Goal: Task Accomplishment & Management: Use online tool/utility

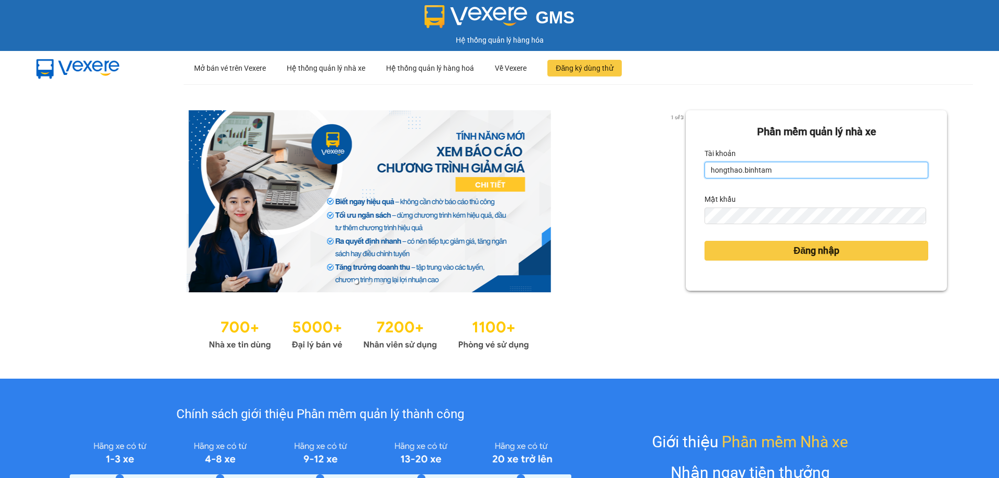
click at [781, 174] on input "hongthao.binhtam" at bounding box center [816, 170] width 224 height 17
type input "h"
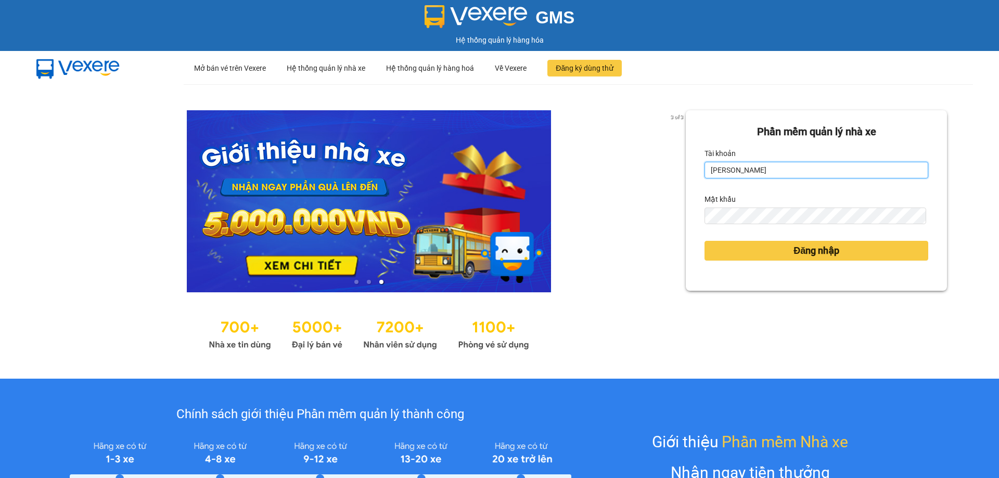
type input "kimphuc.binhtam"
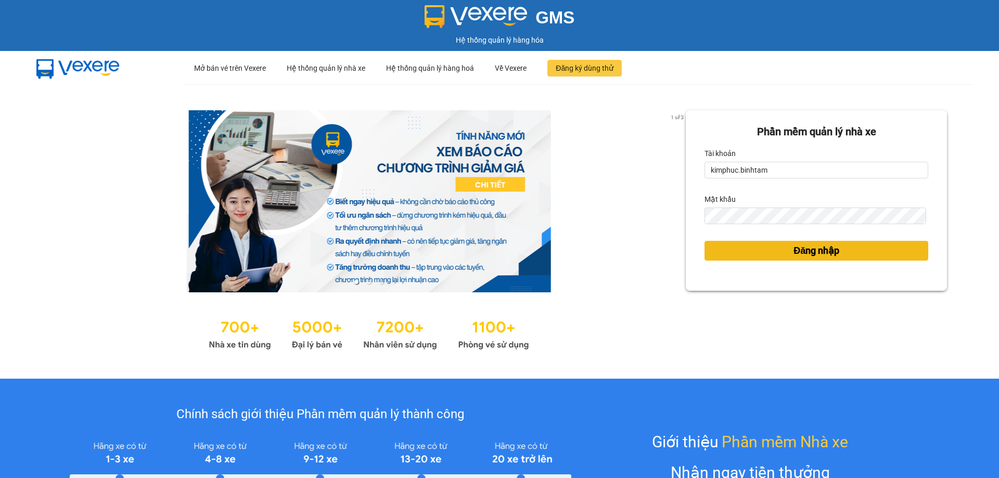
drag, startPoint x: 798, startPoint y: 253, endPoint x: 791, endPoint y: 252, distance: 6.8
click at [799, 252] on span "Đăng nhập" at bounding box center [816, 250] width 46 height 15
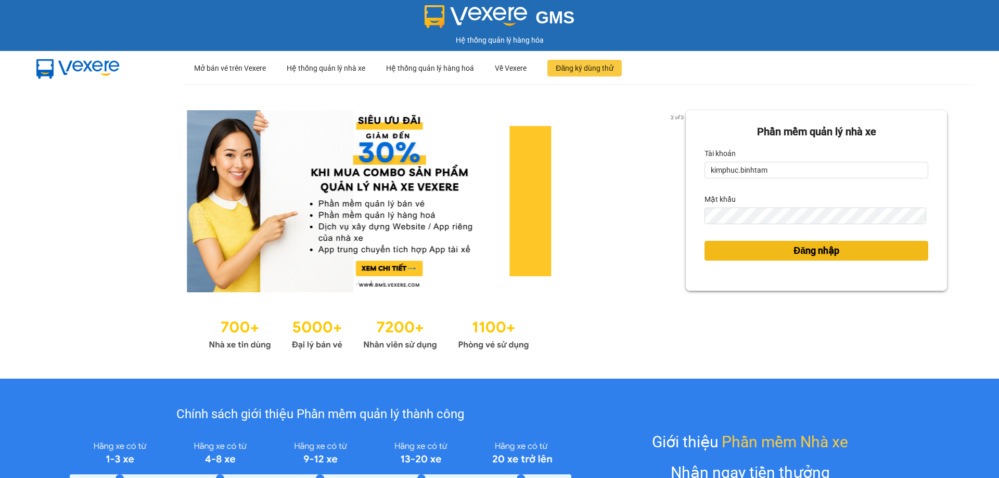
click at [793, 252] on span "Đăng nhập" at bounding box center [816, 250] width 46 height 15
click at [790, 252] on body "GMS Hệ thống [PERSON_NAME] hàng [PERSON_NAME] ··· Mở bán vé trên [GEOGRAPHIC_DA…" at bounding box center [499, 239] width 999 height 478
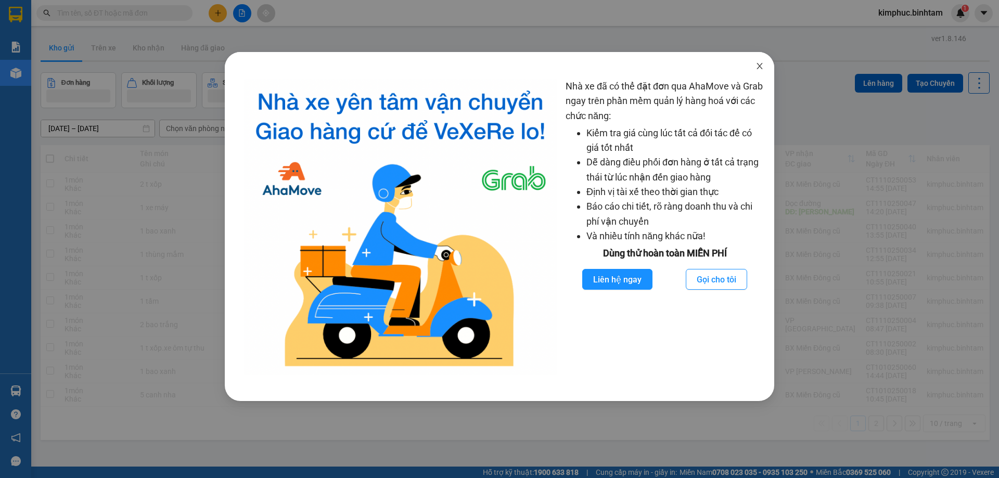
click at [762, 67] on icon "close" at bounding box center [759, 66] width 8 height 8
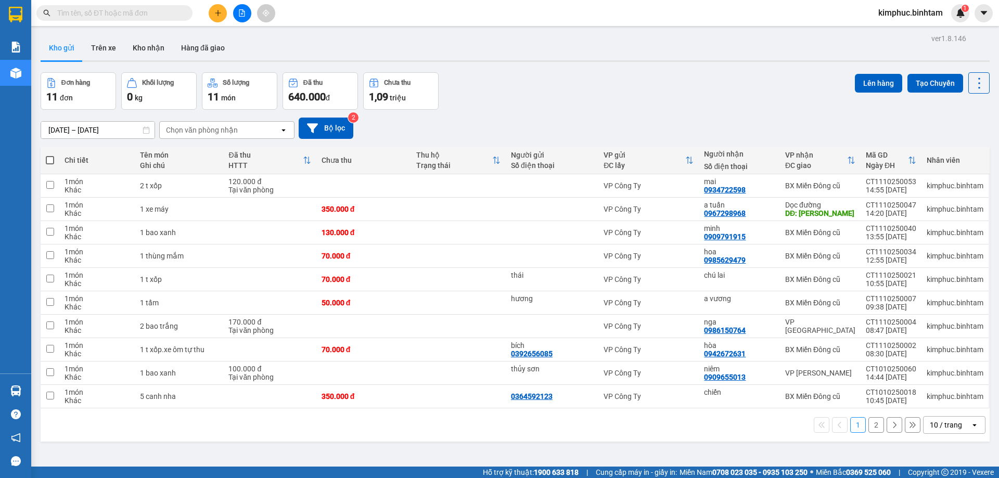
click at [245, 10] on icon "file-add" at bounding box center [241, 12] width 7 height 7
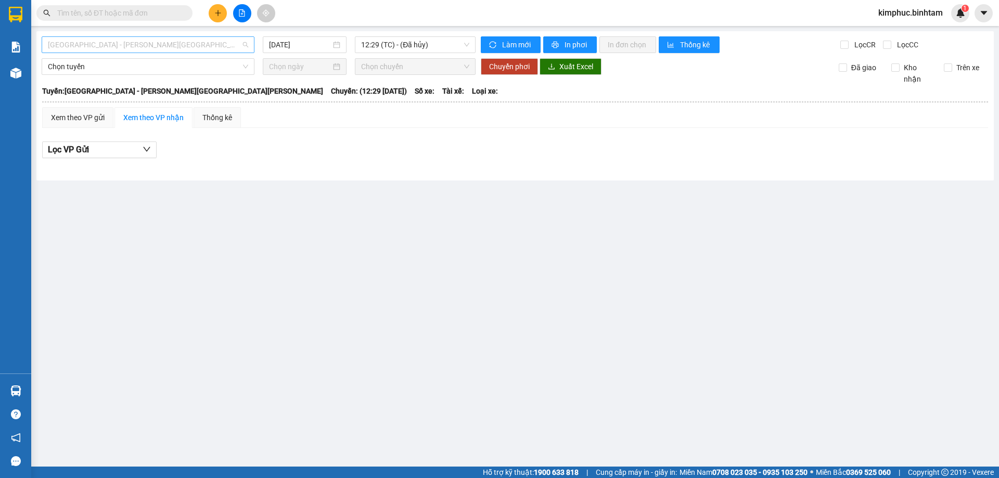
click at [112, 43] on span "[GEOGRAPHIC_DATA] - [PERSON_NAME][GEOGRAPHIC_DATA][PERSON_NAME]" at bounding box center [148, 45] width 200 height 16
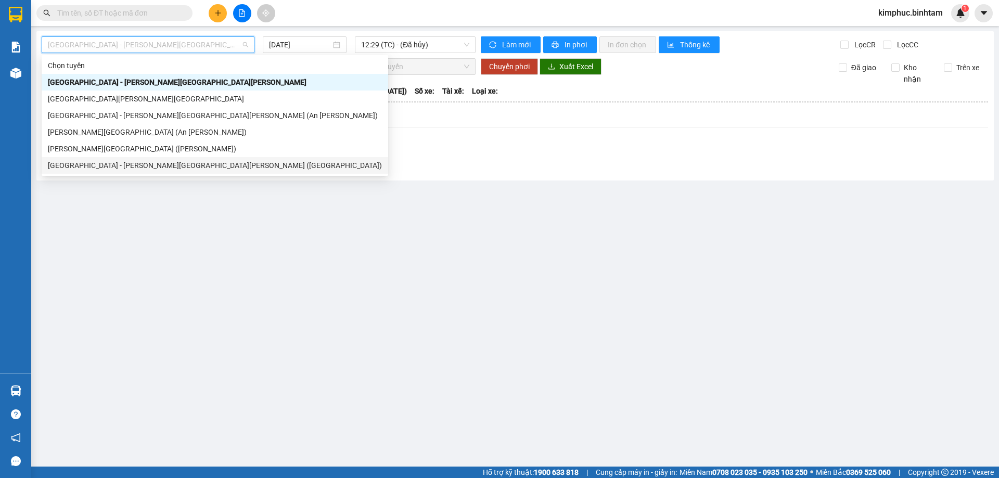
click at [92, 163] on div "[GEOGRAPHIC_DATA] - [PERSON_NAME][GEOGRAPHIC_DATA][PERSON_NAME] ([GEOGRAPHIC_DA…" at bounding box center [215, 165] width 334 height 11
type input "[DATE]"
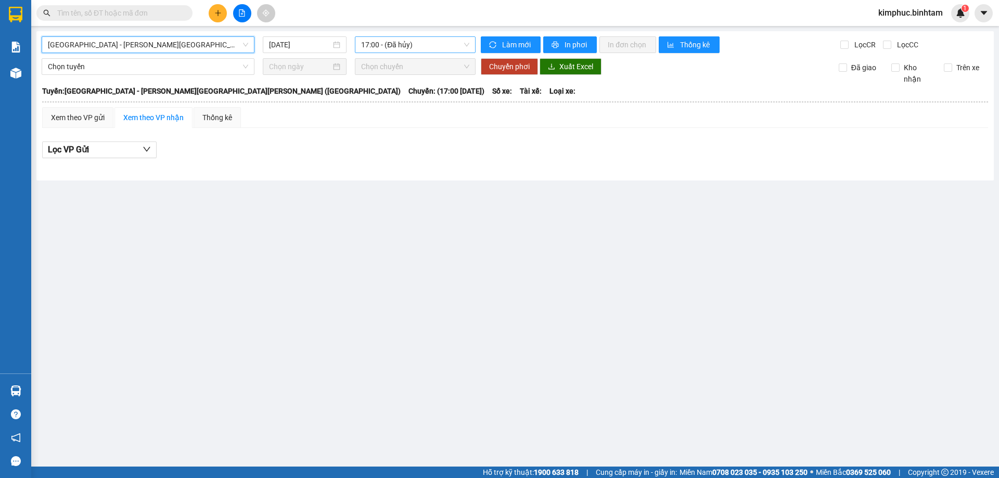
click at [381, 44] on span "17:00 - (Đã hủy)" at bounding box center [415, 45] width 108 height 16
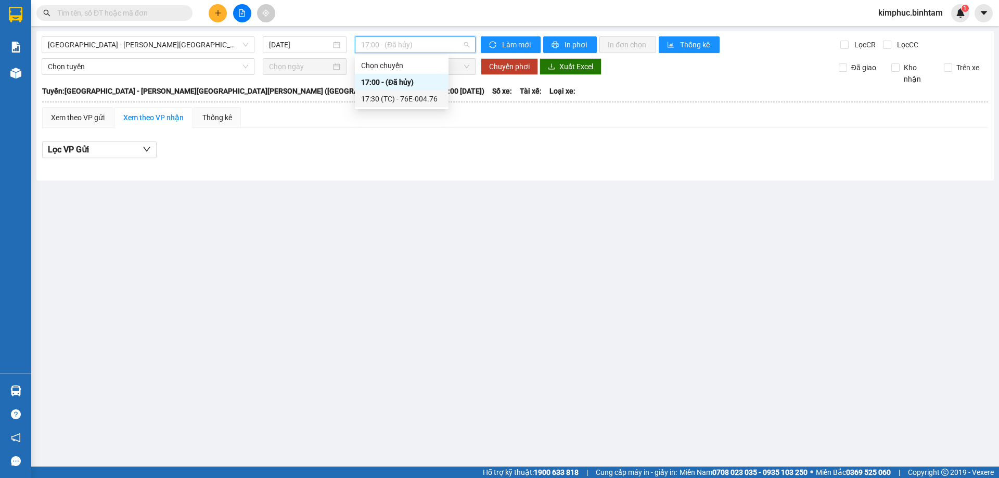
click at [396, 96] on div "17:30 (TC) - 76E-004.76" at bounding box center [401, 98] width 81 height 11
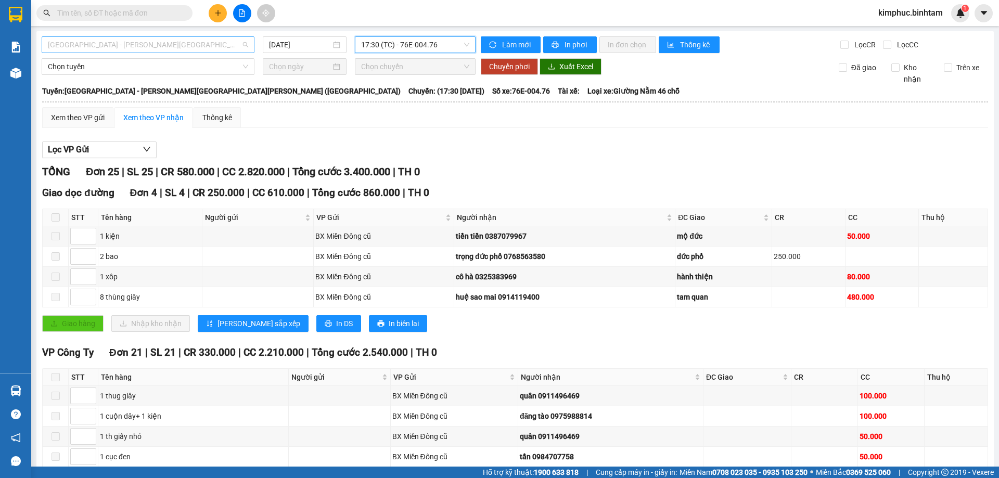
click at [162, 44] on span "[GEOGRAPHIC_DATA] - [PERSON_NAME][GEOGRAPHIC_DATA][PERSON_NAME] ([GEOGRAPHIC_DA…" at bounding box center [148, 45] width 200 height 16
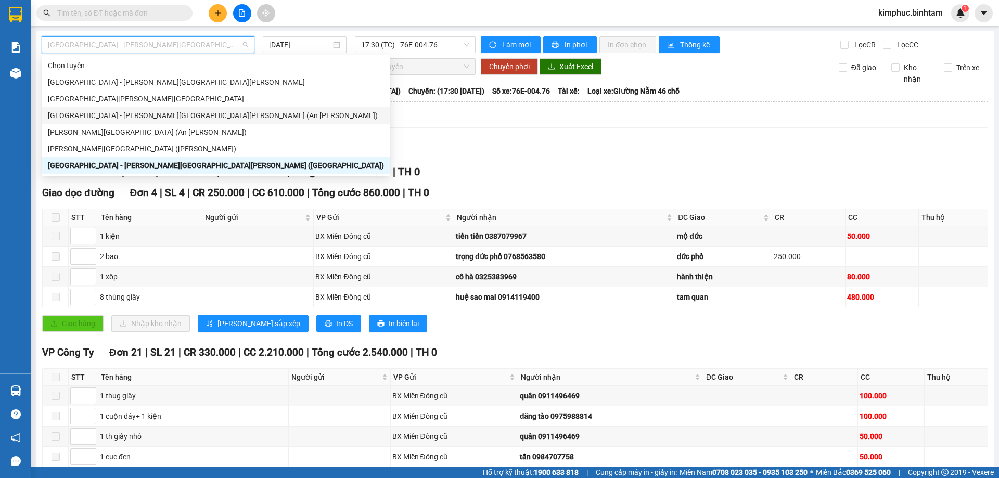
click at [112, 117] on div "[GEOGRAPHIC_DATA] - [PERSON_NAME][GEOGRAPHIC_DATA][PERSON_NAME] (An [PERSON_NAM…" at bounding box center [216, 115] width 336 height 11
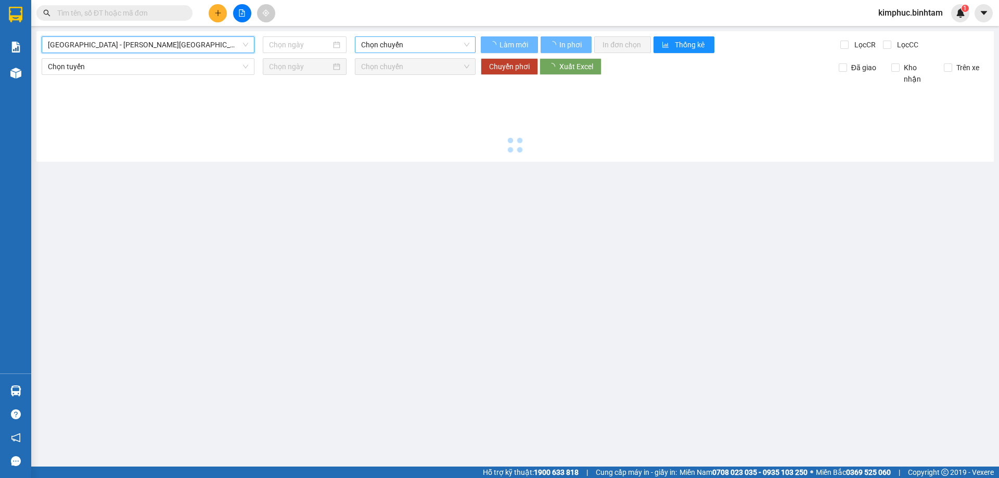
type input "[DATE]"
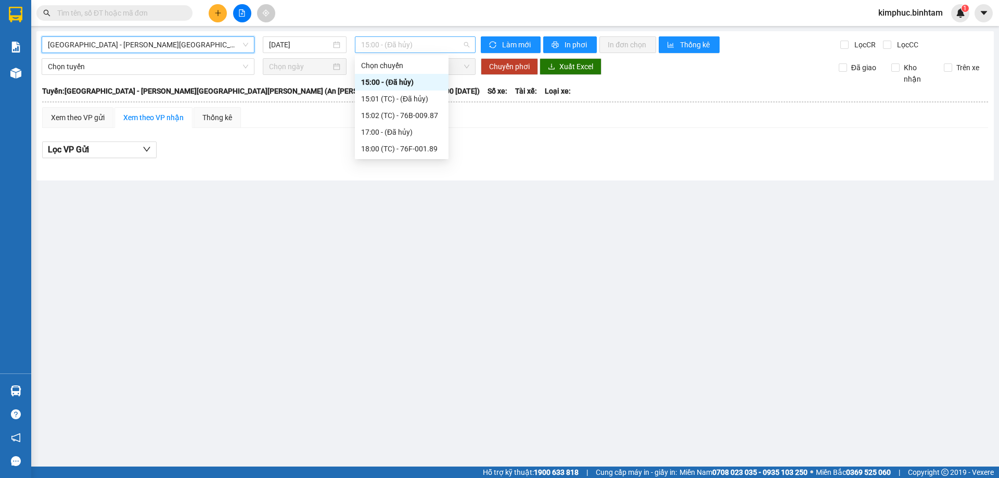
click at [431, 41] on span "15:00 - (Đã hủy)" at bounding box center [415, 45] width 108 height 16
click at [422, 119] on div "15:02 (TC) - 76B-009.87" at bounding box center [401, 115] width 81 height 11
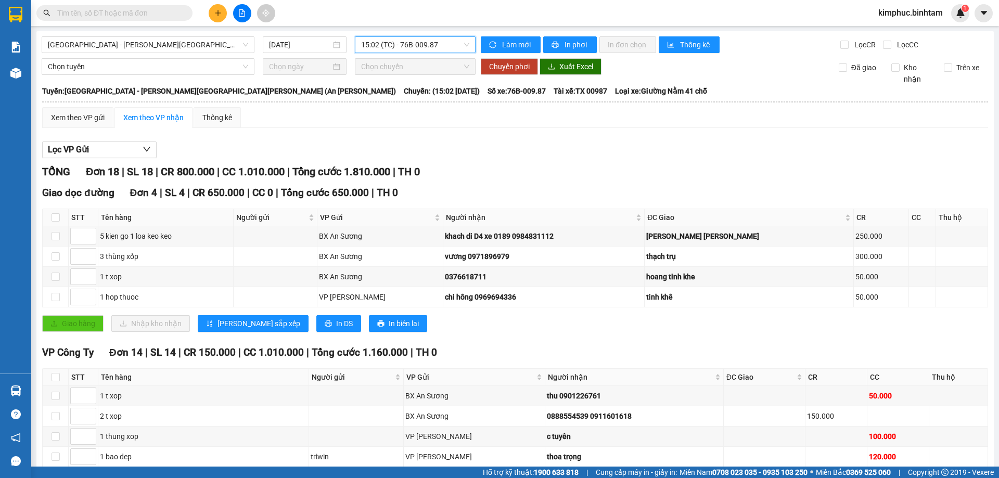
click at [418, 48] on span "15:02 (TC) - 76B-009.87" at bounding box center [415, 45] width 108 height 16
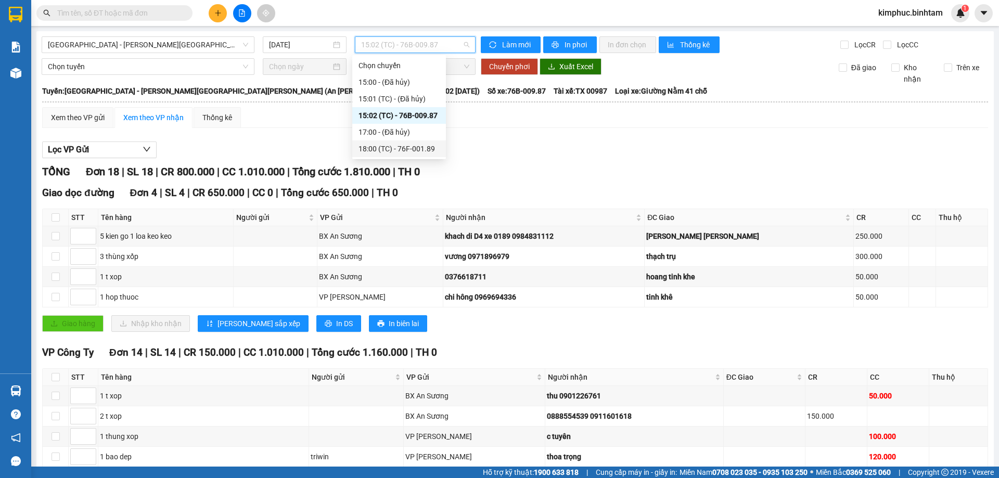
click at [421, 145] on div "18:00 (TC) - 76F-001.89" at bounding box center [398, 148] width 81 height 11
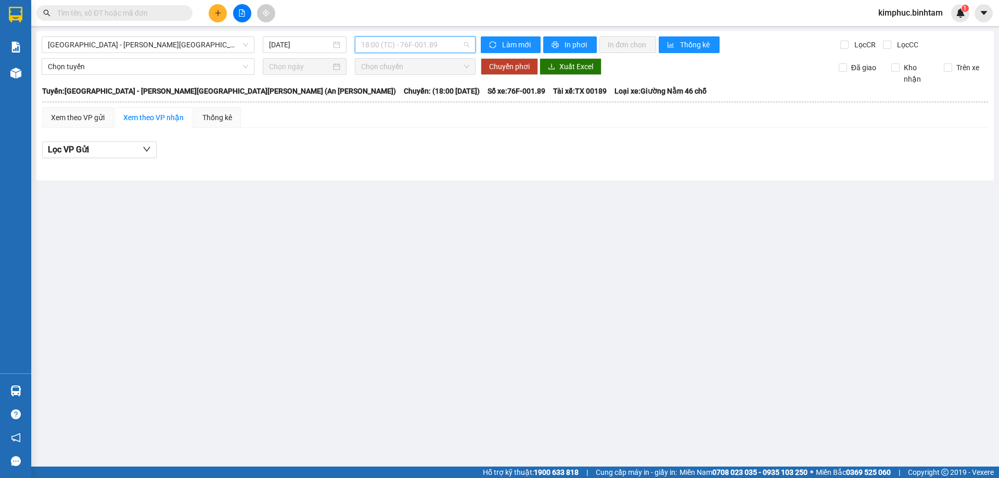
click at [412, 44] on span "18:00 (TC) - 76F-001.89" at bounding box center [415, 45] width 108 height 16
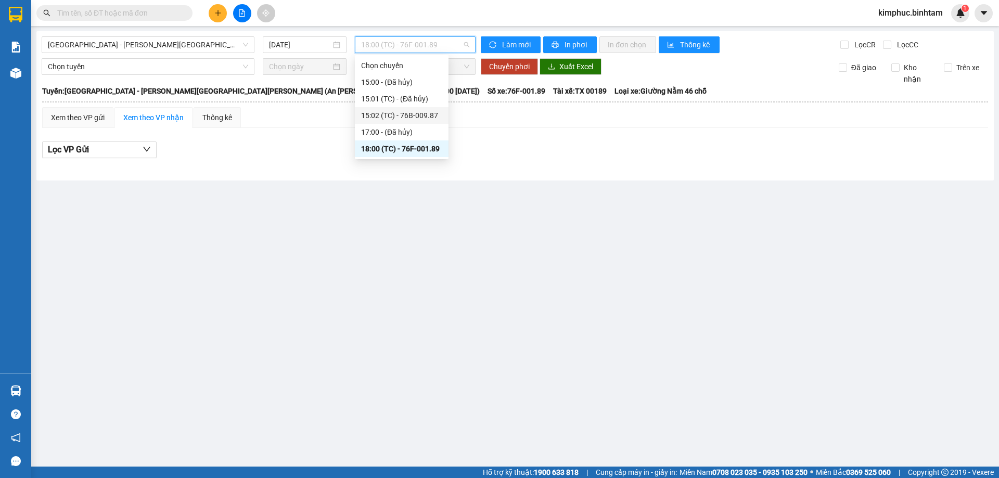
click at [421, 115] on div "15:02 (TC) - 76B-009.87" at bounding box center [401, 115] width 81 height 11
